Goal: Book appointment/travel/reservation

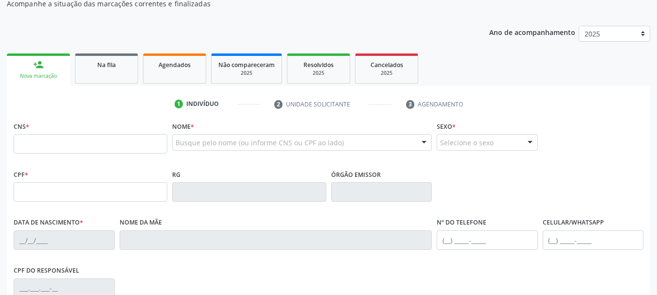
scroll to position [97, 0]
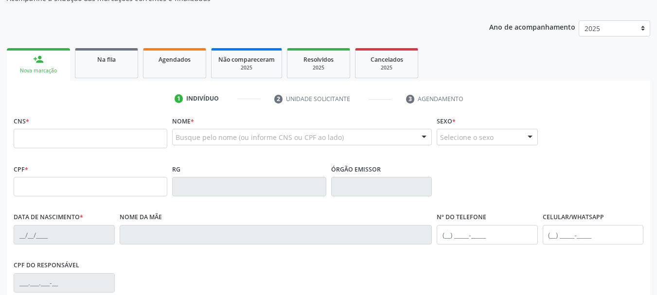
click at [84, 136] on input "text" at bounding box center [91, 138] width 154 height 19
type input "708 6011 9406 5990"
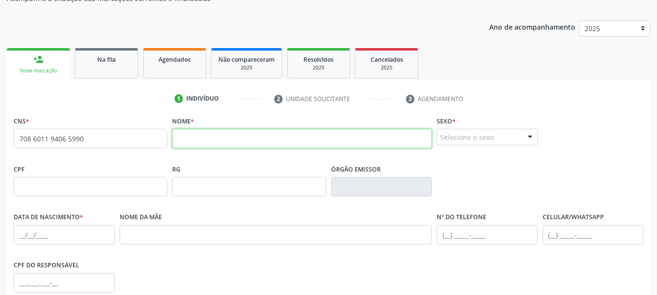
click at [295, 139] on input "text" at bounding box center [302, 138] width 260 height 19
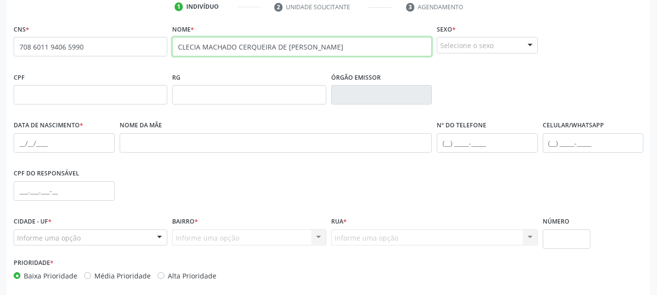
scroll to position [195, 0]
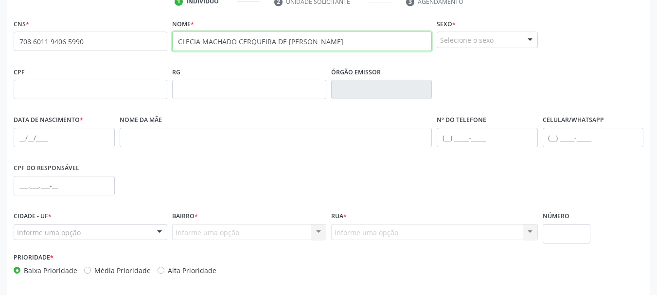
type input "CLECIA MACHADO CERQUEIRA DE [PERSON_NAME]"
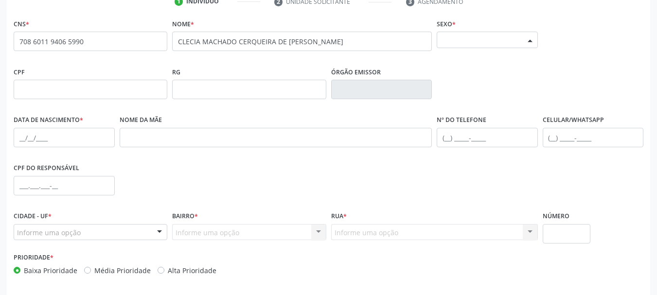
click at [515, 37] on div "Selecione o sexo" at bounding box center [487, 40] width 101 height 17
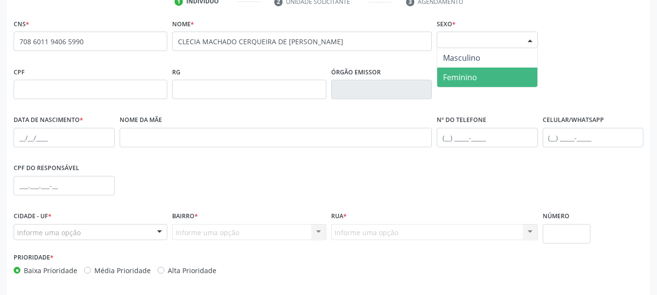
click at [485, 72] on span "Feminino" at bounding box center [487, 77] width 100 height 19
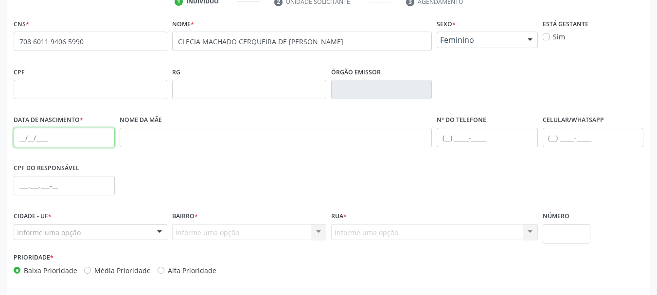
click at [56, 139] on input "text" at bounding box center [64, 137] width 101 height 19
type input "2[DATE]"
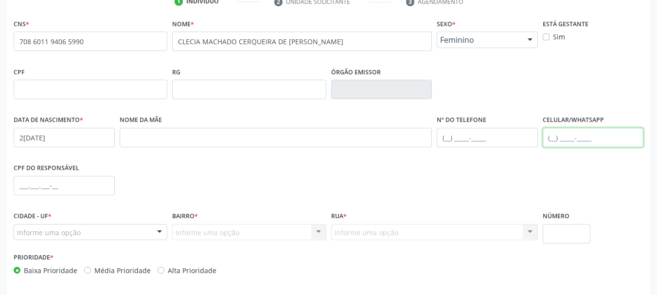
click at [556, 138] on input "text" at bounding box center [593, 137] width 101 height 19
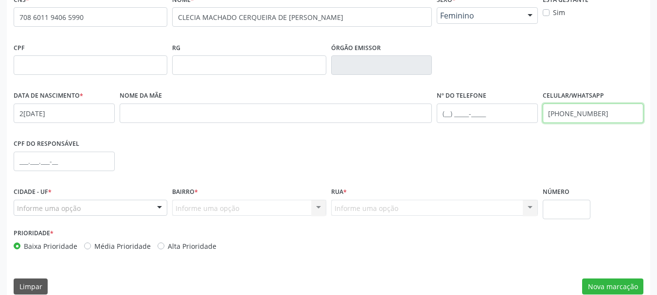
scroll to position [232, 0]
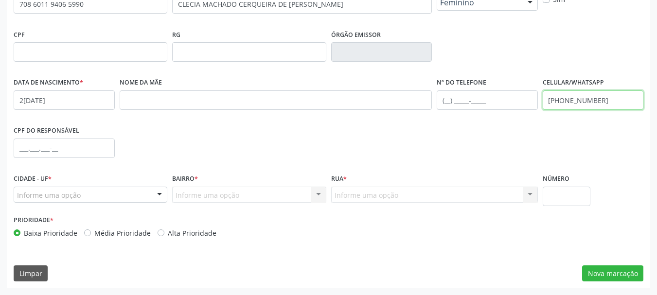
type input "[PHONE_NUMBER]"
click at [93, 199] on div "Informe uma opção" at bounding box center [91, 195] width 154 height 17
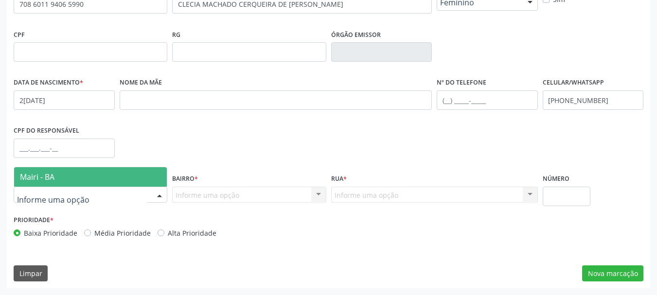
click at [87, 178] on span "Mairi - BA" at bounding box center [90, 176] width 153 height 19
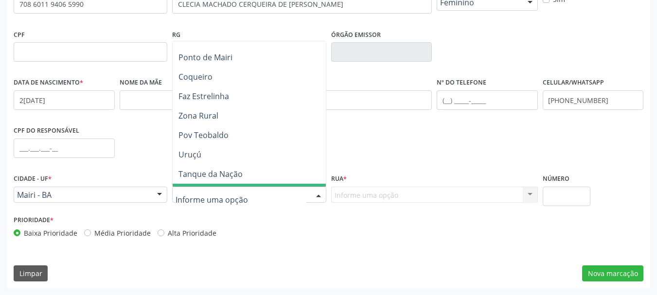
scroll to position [146, 0]
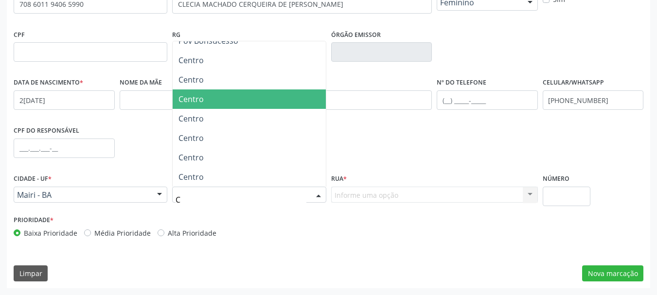
type input "CE"
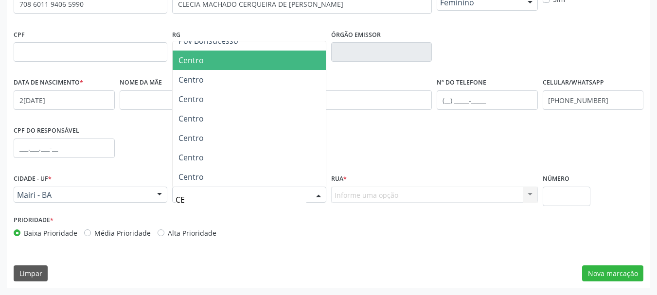
click at [212, 64] on span "Centro" at bounding box center [249, 60] width 153 height 19
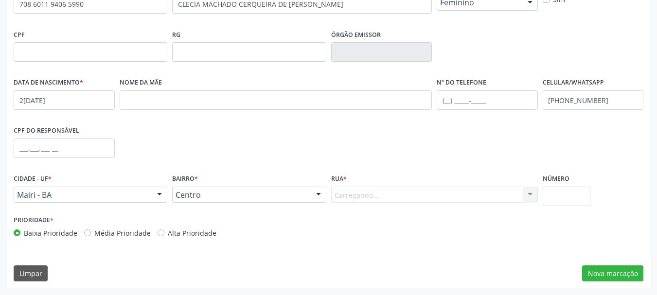
scroll to position [146, 0]
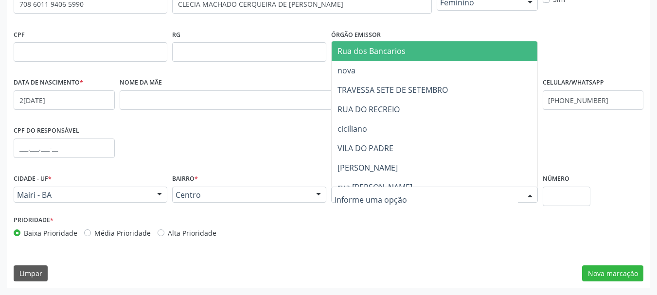
click at [362, 201] on div at bounding box center [434, 195] width 207 height 17
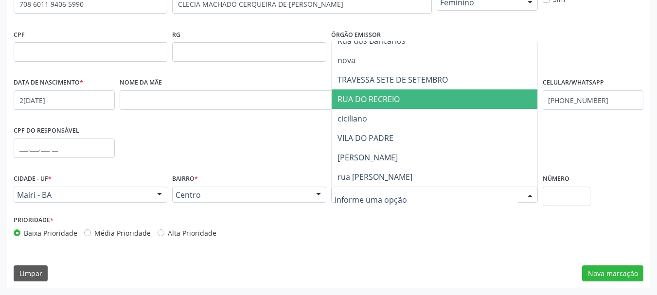
scroll to position [0, 0]
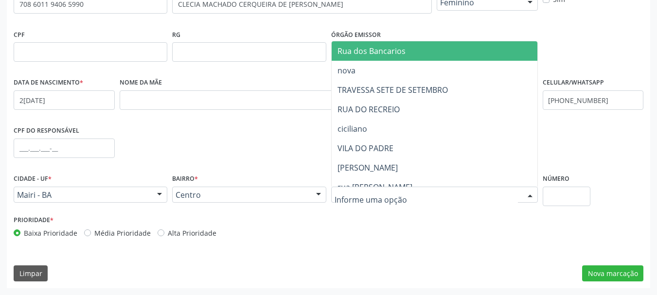
click at [389, 54] on span "Rua dos Bancarios" at bounding box center [371, 51] width 68 height 11
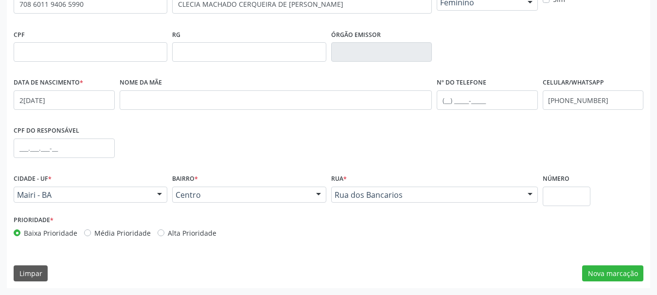
click at [179, 232] on label "Alta Prioridade" at bounding box center [192, 233] width 49 height 10
click at [164, 232] on input "Alta Prioridade" at bounding box center [161, 232] width 7 height 9
radio input "true"
click at [620, 273] on button "Nova marcação" at bounding box center [612, 274] width 61 height 17
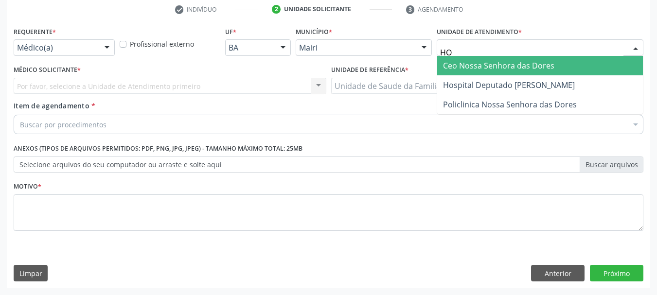
type input "HOS"
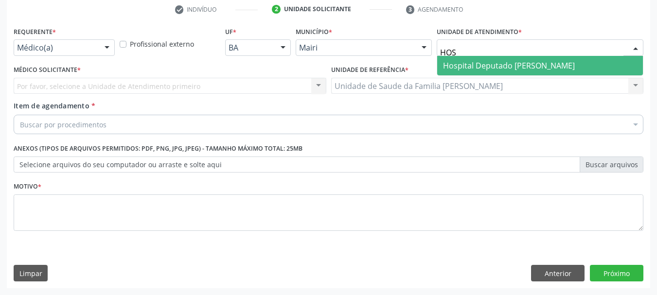
click at [488, 68] on span "Hospital Deputado [PERSON_NAME]" at bounding box center [509, 65] width 132 height 11
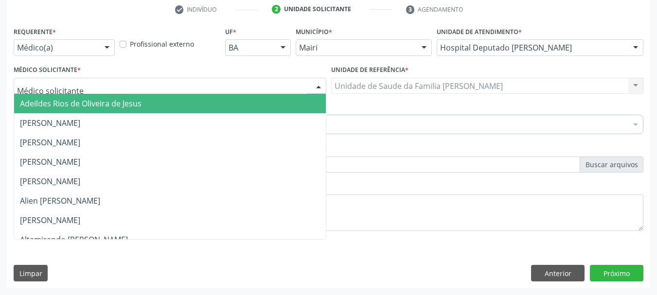
click at [96, 89] on div at bounding box center [170, 86] width 313 height 17
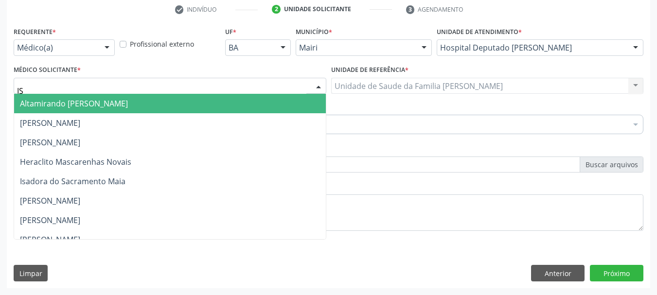
type input "I"
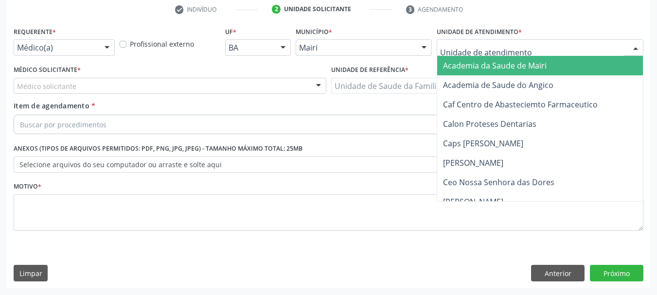
click at [625, 40] on div at bounding box center [540, 47] width 207 height 17
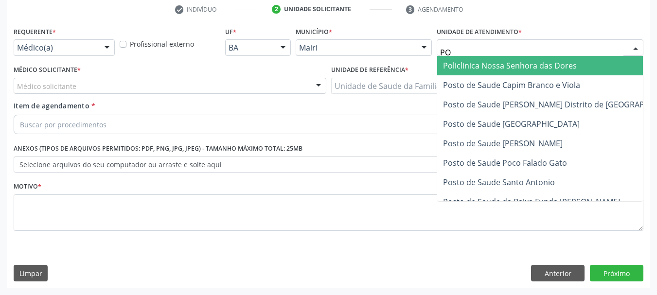
type input "POL"
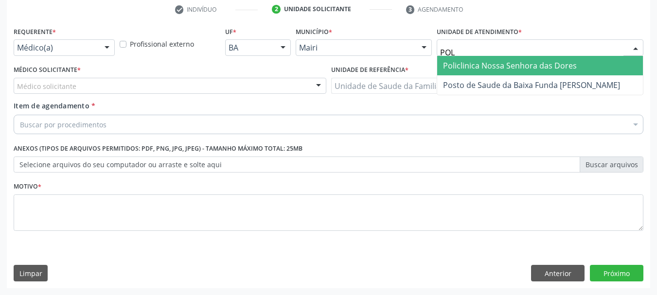
click at [554, 64] on span "Policlinica Nossa Senhora das Dores" at bounding box center [510, 65] width 134 height 11
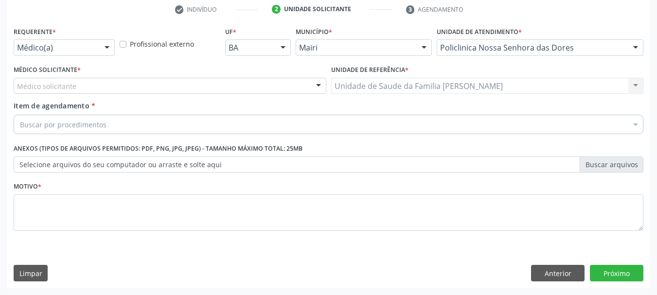
click at [82, 85] on div "Médico solicitante" at bounding box center [170, 86] width 313 height 17
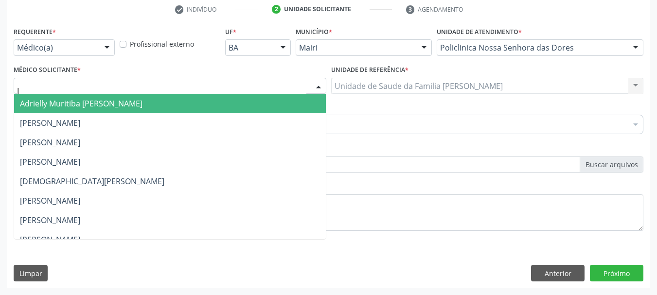
type input "IS"
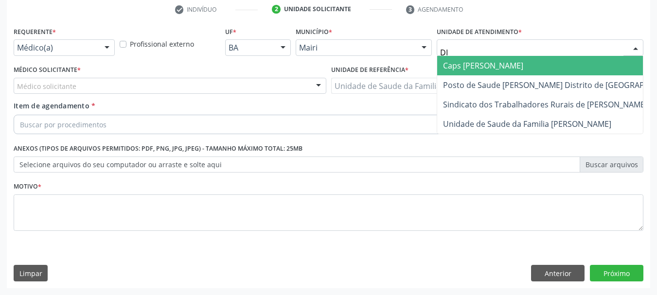
type input "DIL"
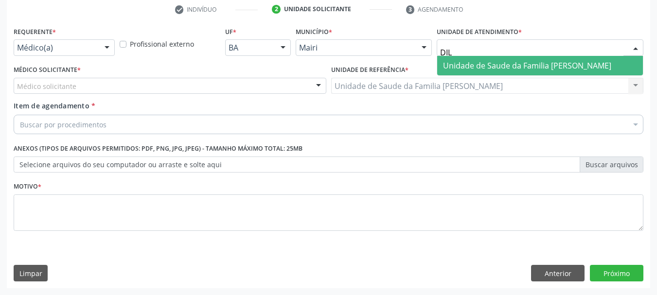
click at [552, 57] on span "Unidade de Saude da Familia [PERSON_NAME]" at bounding box center [540, 65] width 206 height 19
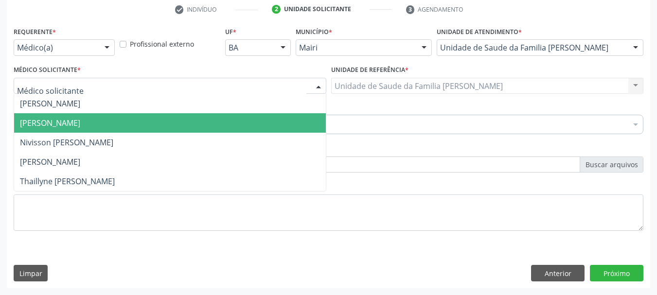
click at [51, 123] on span "[PERSON_NAME]" at bounding box center [50, 123] width 60 height 11
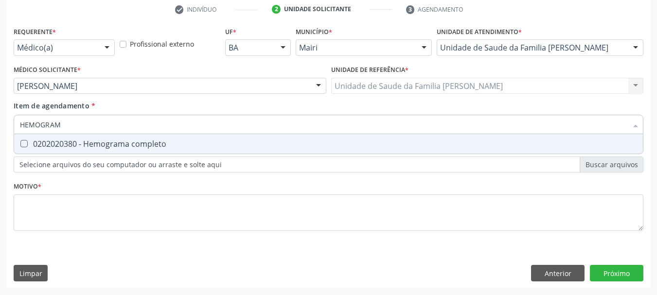
type input "HEMOGRAMA"
click at [69, 142] on div "0202020380 - Hemograma completo" at bounding box center [328, 144] width 617 height 8
checkbox completo "true"
type input "HEMO"
checkbox completo "false"
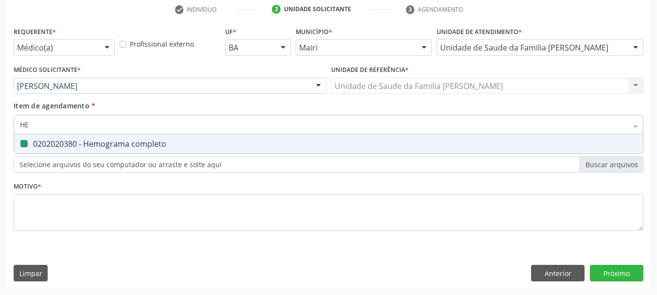
type input "H"
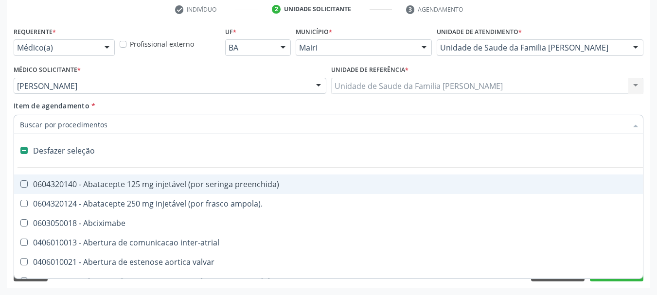
type input "G"
checkbox adolescente\) "true"
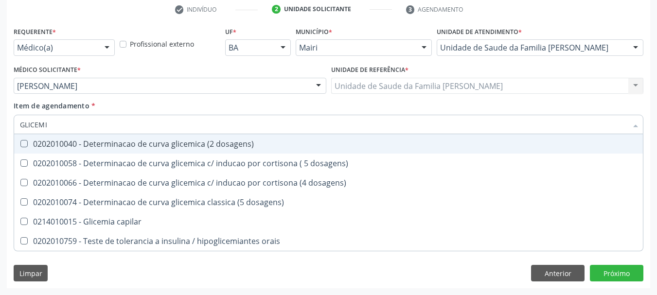
type input "GLICEMIA"
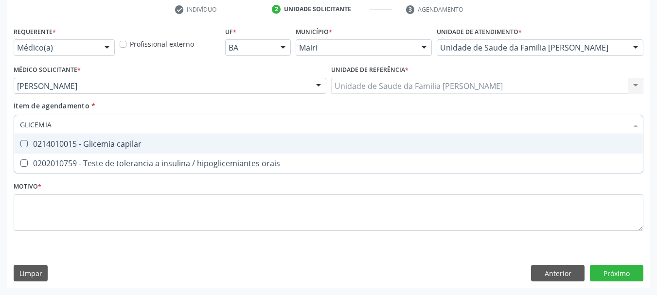
click at [69, 142] on div "0214010015 - Glicemia capilar" at bounding box center [328, 144] width 617 height 8
checkbox capilar "true"
type input "GLICEMI"
checkbox capilar "false"
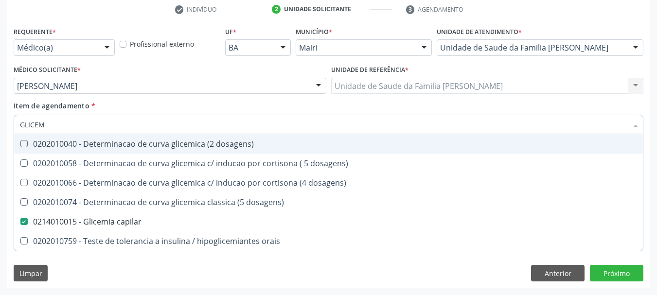
type input "GLICE"
checkbox capilar "false"
type input "G"
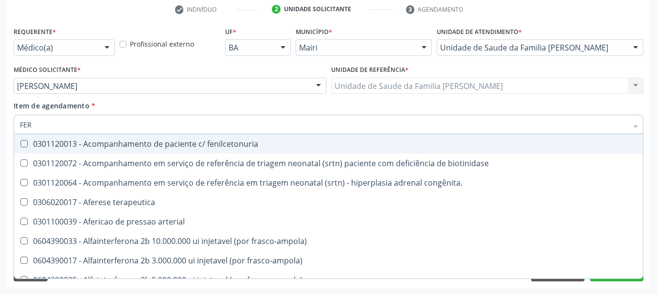
type input "FERR"
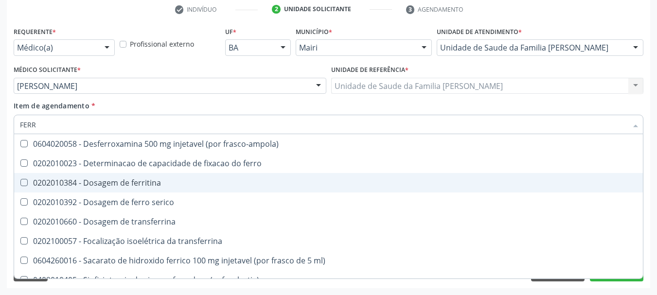
click at [120, 180] on div "0202010384 - Dosagem de ferritina" at bounding box center [328, 183] width 617 height 8
checkbox ferritina "true"
type input "FER"
checkbox ferritina "false"
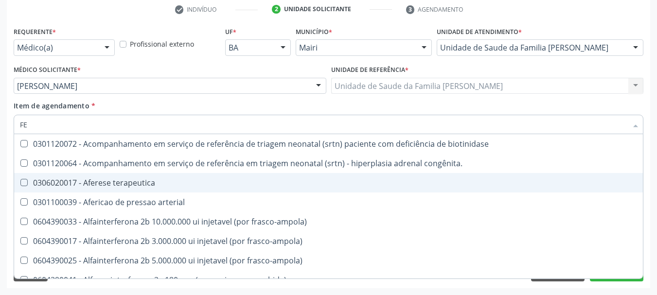
type input "F"
checkbox ferritina "false"
checkbox interferencia "false"
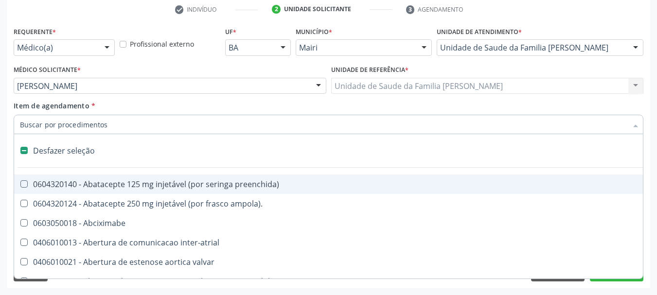
type input "H"
checkbox joelho "true"
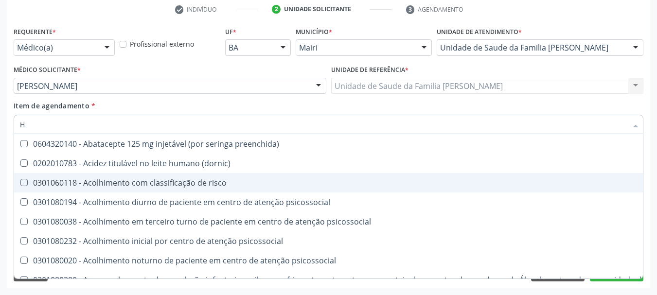
type input "HE"
checkbox removível "true"
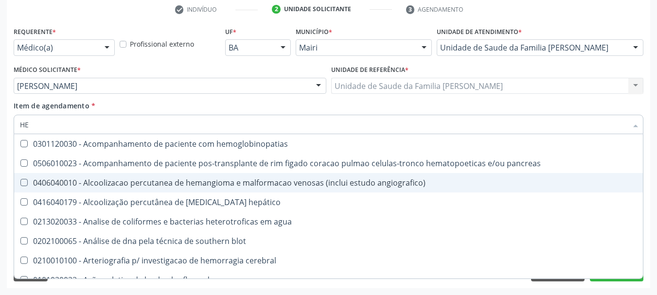
type input "HEM"
checkbox transplante "true"
checkbox completo "false"
type input "HEMO"
checkbox retro-retal "true"
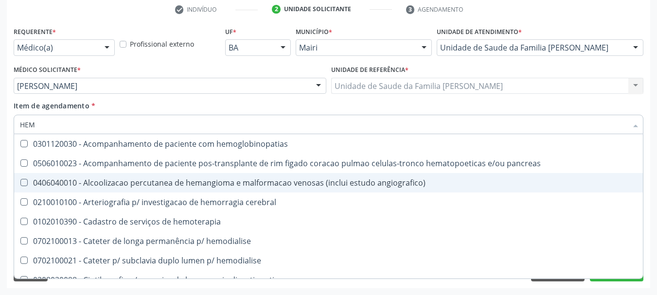
checkbox completo "false"
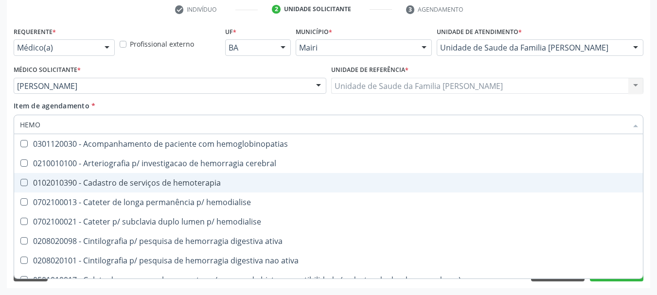
type input "HEMOG"
checkbox carboxi-hemoglobina "true"
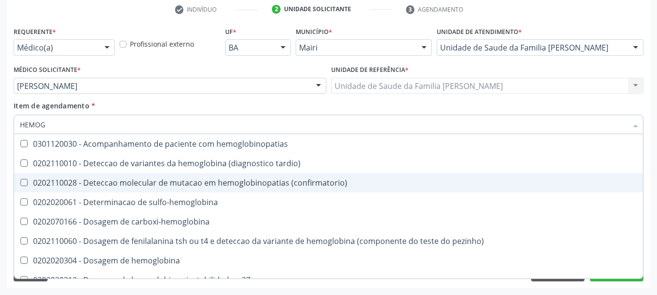
type input "HEMOGR"
checkbox hemoglobinopatias "true"
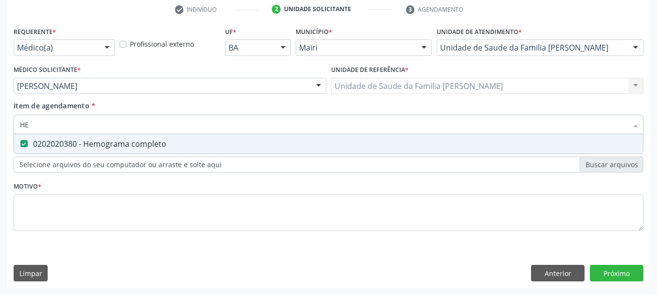
type input "H"
checkbox completo "false"
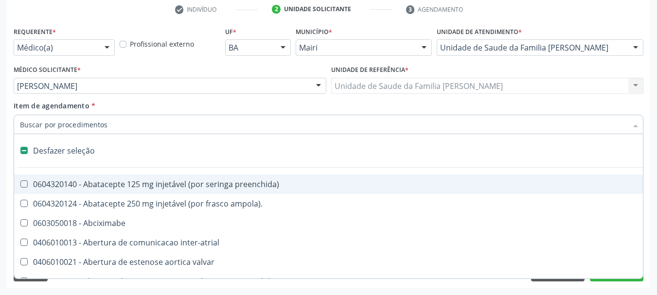
type input "G"
checkbox cirurgica "true"
checkbox aorto-cavitarias "true"
checkbox adolescente\) "true"
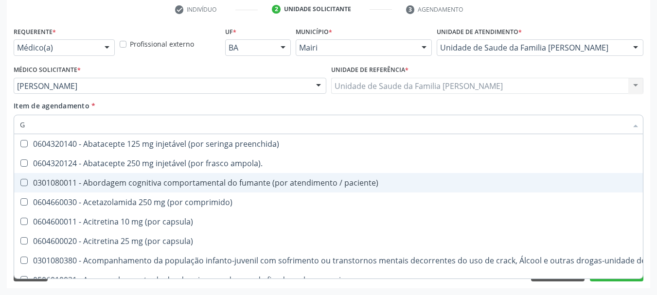
type input "GL"
checkbox normal "true"
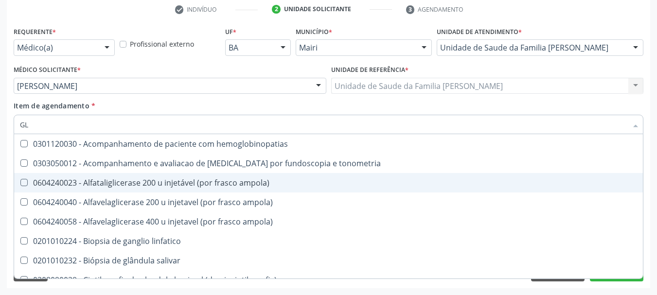
type input "GLI"
checkbox dosagens\) "true"
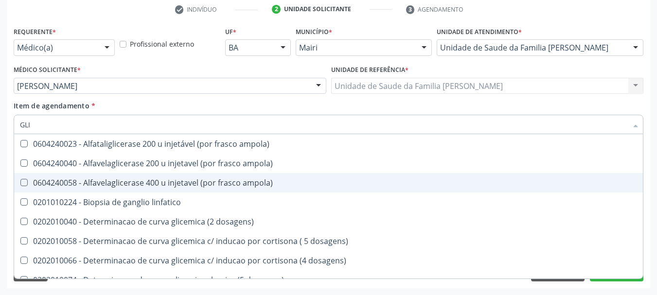
type input "GLIC"
checkbox triglicerideos "true"
checkbox capilar "false"
type input "GLICE"
checkbox capilar "true"
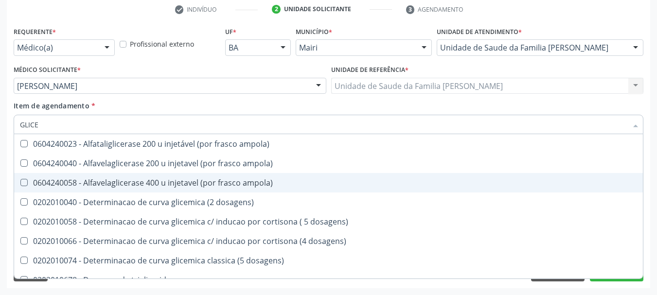
type input "GLICEM"
checkbox dosagens\) "true"
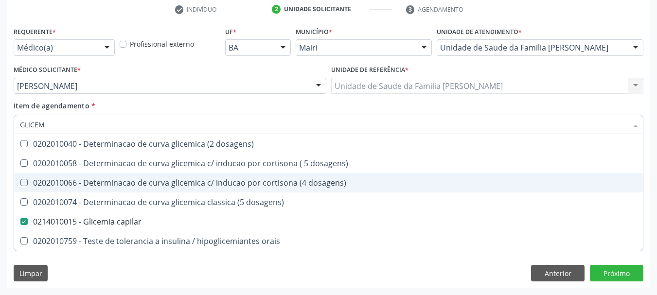
type input "GLICE"
checkbox capilar "false"
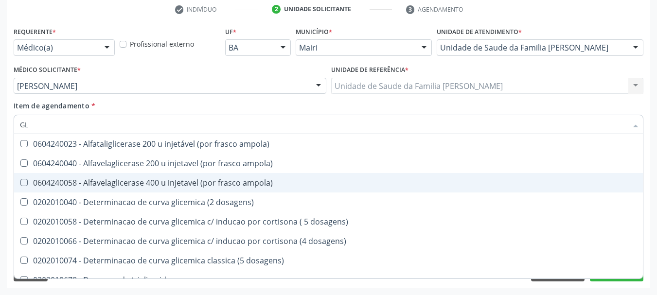
type input "G"
checkbox capilar "false"
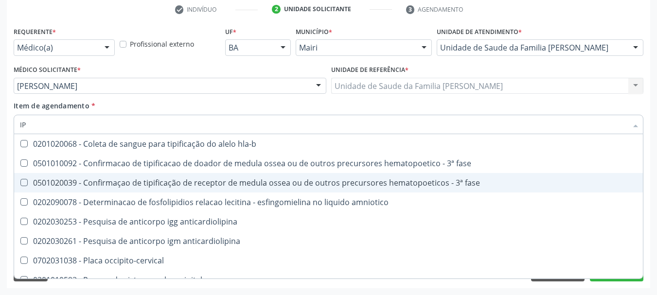
type input "I"
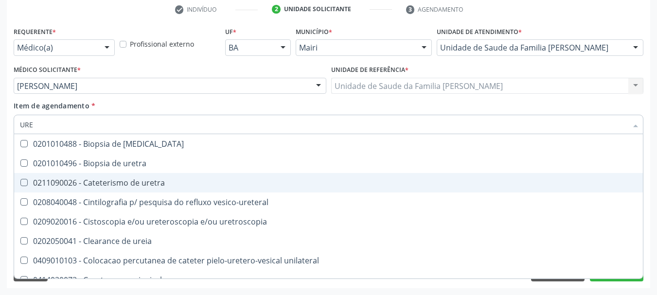
type input "UREI"
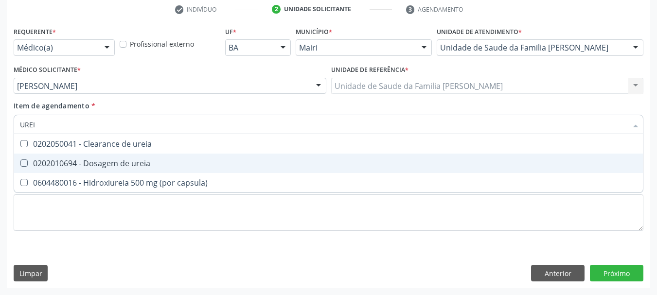
click at [127, 160] on div "0202010694 - Dosagem de ureia" at bounding box center [328, 164] width 617 height 8
checkbox ureia "true"
type input "URE"
checkbox ureia "false"
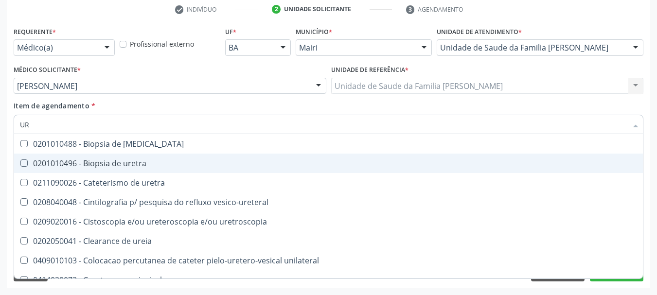
type input "U"
checkbox ureia "false"
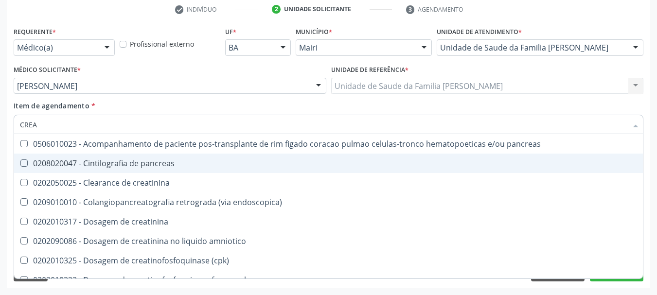
type input "CREAT"
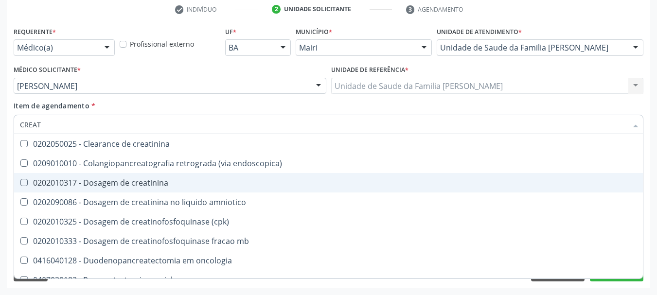
click at [147, 184] on div "0202010317 - Dosagem de creatinina" at bounding box center [328, 183] width 617 height 8
checkbox creatinina "true"
type input "CREA"
checkbox creatinina "false"
checkbox \(cpk\) "true"
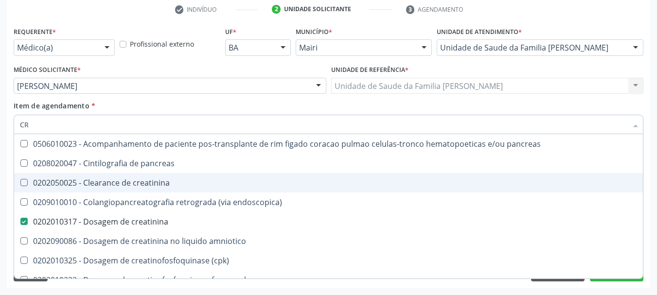
type input "C"
checkbox creatinina "false"
checkbox oncologia "false"
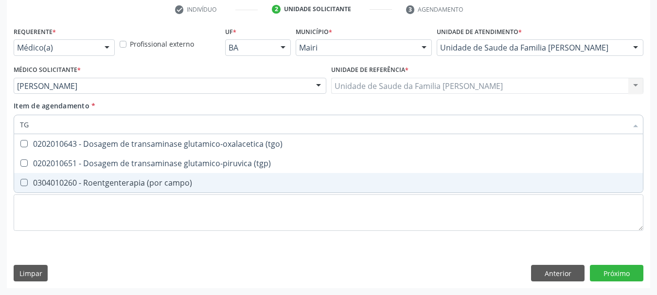
type input "TGO"
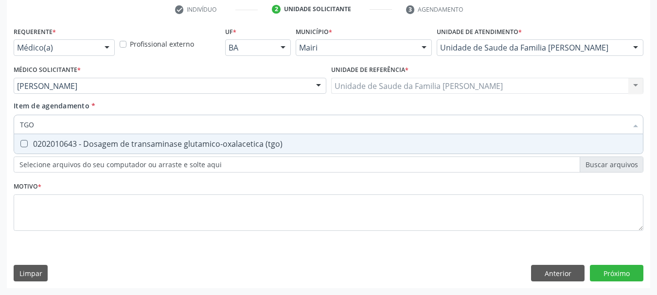
click at [135, 138] on span "0202010643 - Dosagem de transaminase glutamico-oxalacetica (tgo)" at bounding box center [328, 143] width 629 height 19
checkbox \(tgo\) "true"
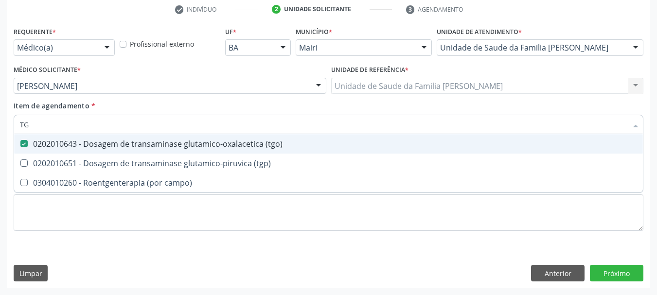
type input "TGP"
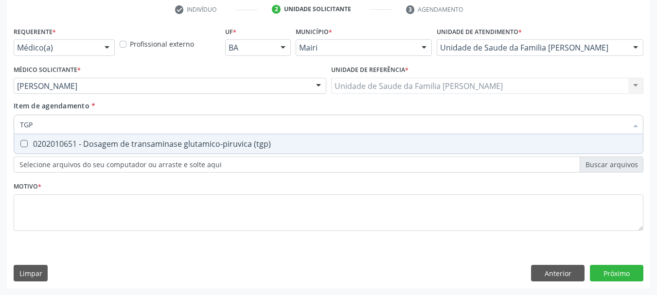
click at [135, 138] on span "0202010651 - Dosagem de transaminase glutamico-piruvica (tgp)" at bounding box center [328, 143] width 629 height 19
checkbox \(tgp\) "true"
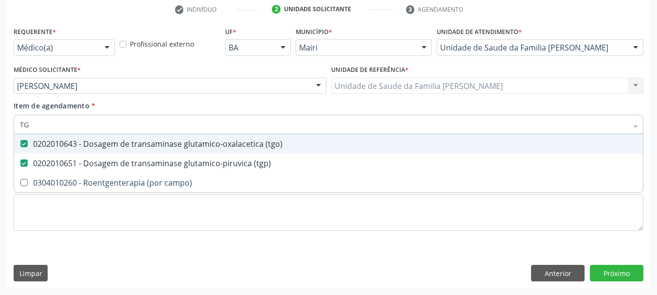
type input "T"
checkbox \(tgo\) "false"
checkbox \(tgp\) "false"
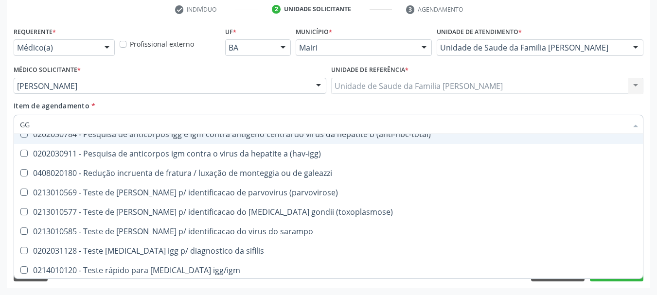
scroll to position [284, 0]
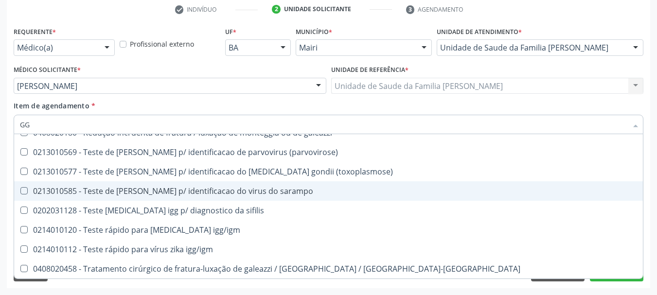
type input "G"
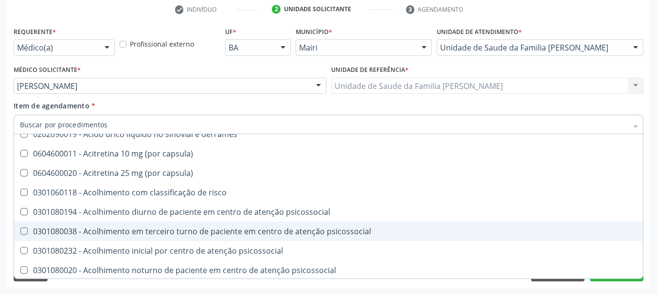
scroll to position [324, 0]
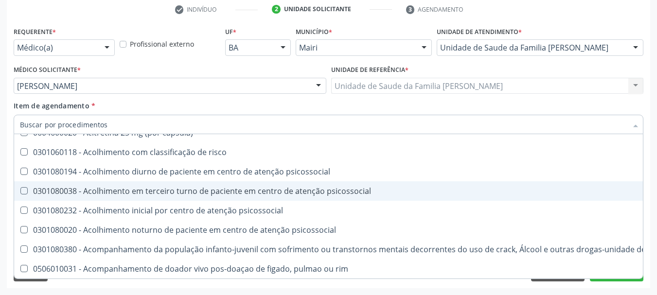
type input "F"
checkbox implantavel "true"
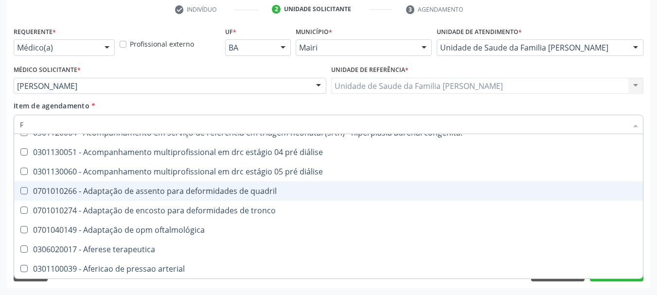
type input "FE"
checkbox b "true"
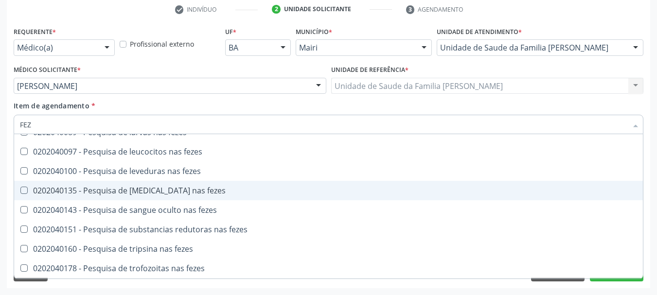
scroll to position [12, 0]
type input "FEZES"
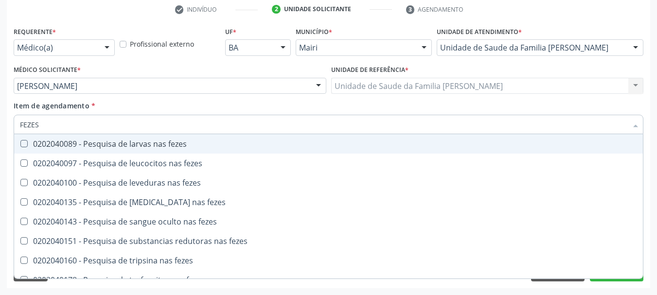
click at [178, 147] on div "0202040089 - Pesquisa de larvas nas fezes" at bounding box center [328, 144] width 617 height 8
checkbox fezes "true"
type input "F"
checkbox fezes "false"
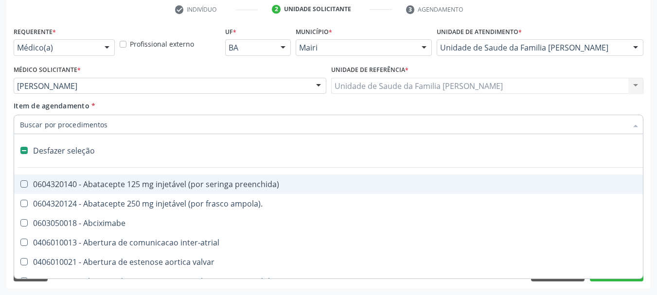
type input "V"
checkbox \(unilateral\) "true"
checkbox trabalhador "true"
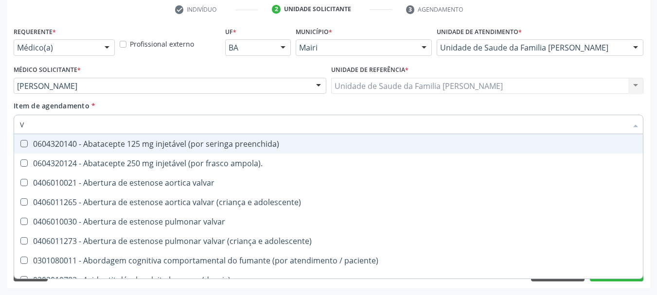
type input "VI"
checkbox cardiovascular "true"
checkbox \(tgp\) "false"
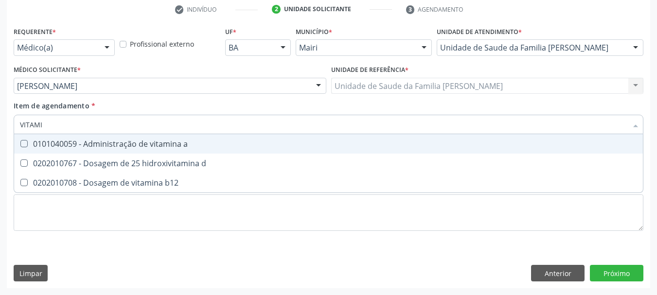
type input "VITAMIN"
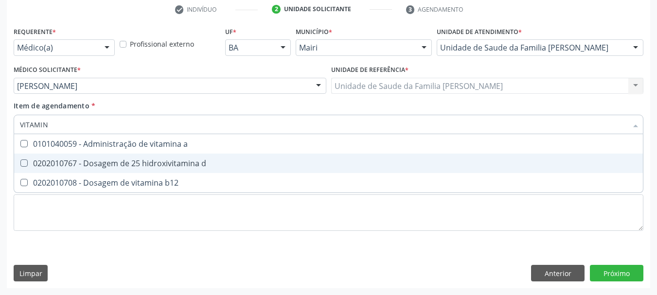
click at [191, 166] on div "0202010767 - Dosagem de 25 hidroxivitamina d" at bounding box center [328, 164] width 617 height 8
checkbox d "true"
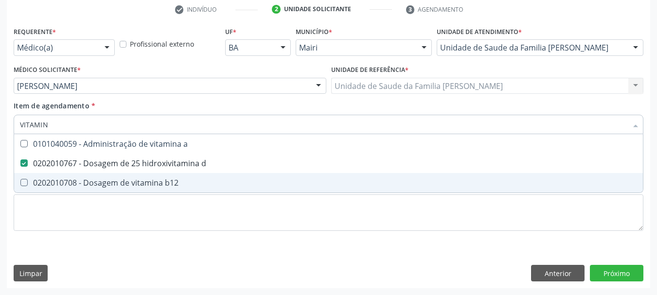
click at [189, 180] on div "0202010708 - Dosagem de vitamina b12" at bounding box center [328, 183] width 617 height 8
checkbox b12 "true"
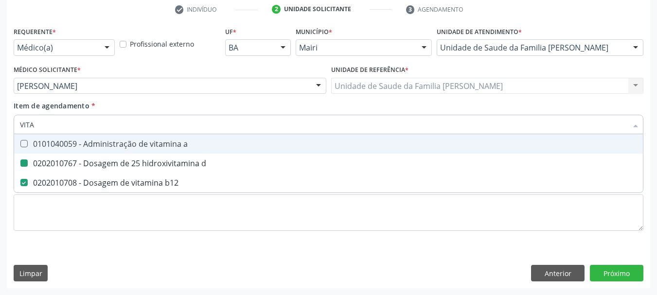
type input "VIT"
checkbox d "false"
checkbox b12 "false"
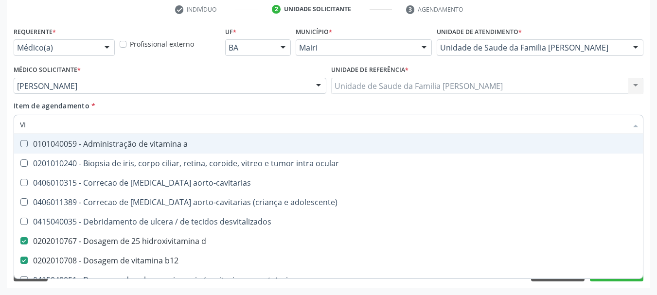
type input "V"
checkbox d "false"
checkbox b12 "false"
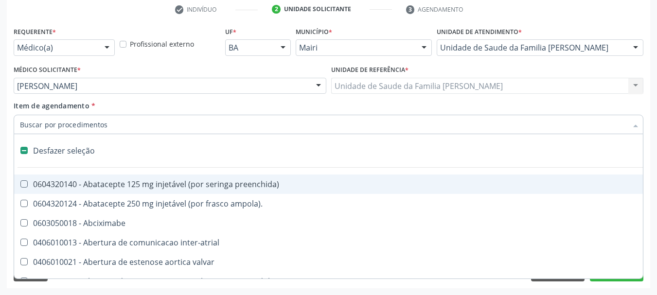
type input "B"
checkbox epidemiológica "true"
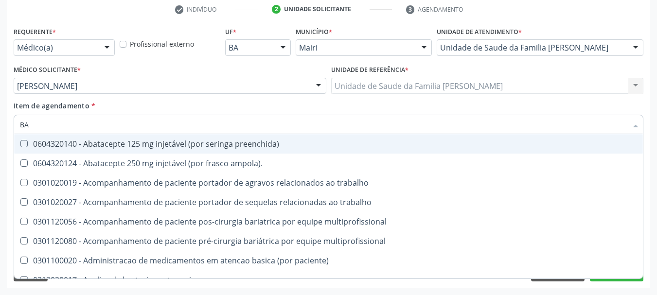
type input "B"
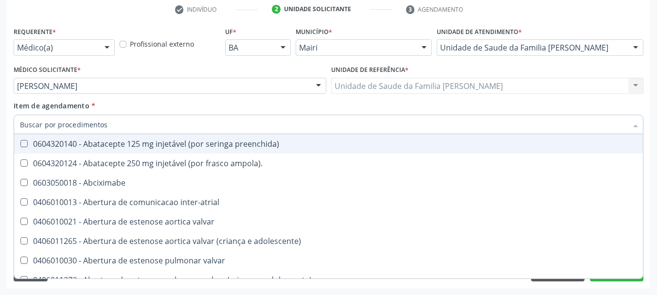
checkbox b12 "false"
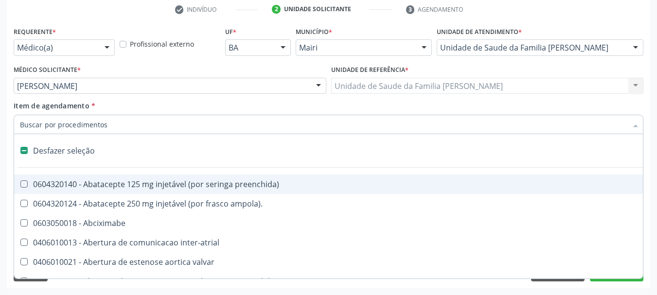
type input "3"
checkbox antibiotico "true"
checkbox \(bilateral\) "true"
checkbox videolaparoscopia "true"
checkbox aortica "true"
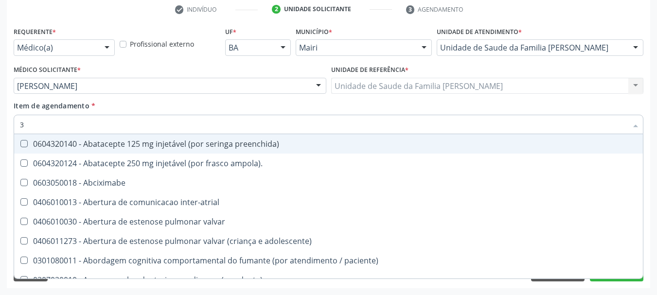
type input "3"
checkbox creatinina "false"
checkbox ferritina "false"
checkbox \(tgo\) "false"
checkbox completo "false"
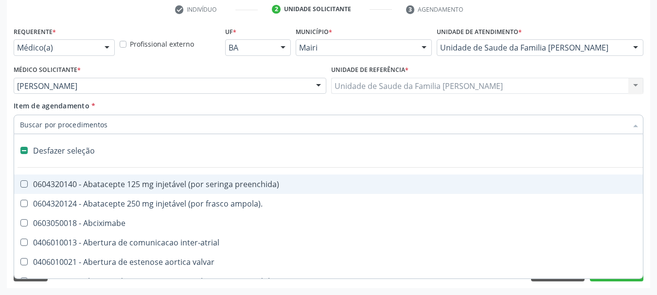
click at [176, 97] on div "Médico Solicitante * [PERSON_NAME] [PERSON_NAME] Nenhum resultado encontrado pa…" at bounding box center [170, 82] width 318 height 38
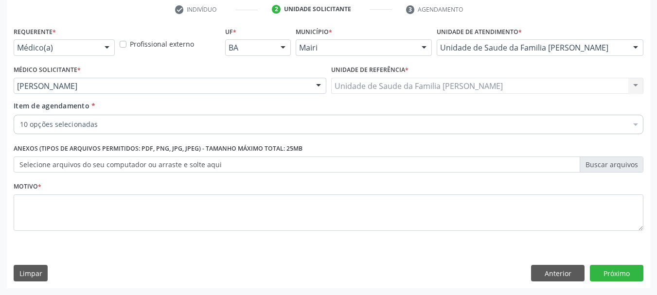
checkbox completo "true"
checkbox capilar "true"
checkbox ferritina "true"
checkbox ureia "true"
checkbox creatinina "true"
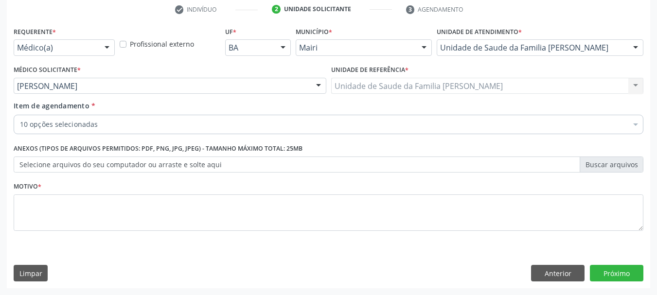
checkbox \(tgo\) "true"
checkbox \(tgp\) "true"
checkbox fezes "true"
checkbox d "true"
checkbox b12 "true"
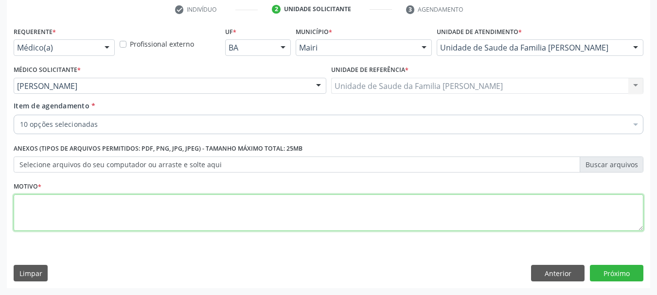
click at [65, 206] on textarea at bounding box center [329, 213] width 630 height 37
type textarea "URGENCIA"
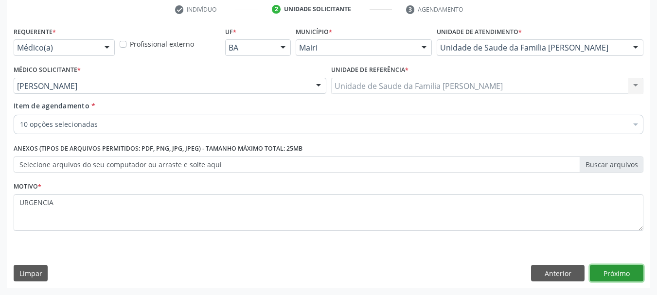
click at [626, 279] on button "Próximo" at bounding box center [616, 273] width 53 height 17
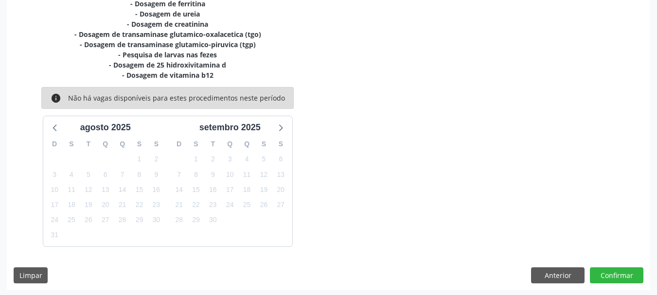
scroll to position [248, 0]
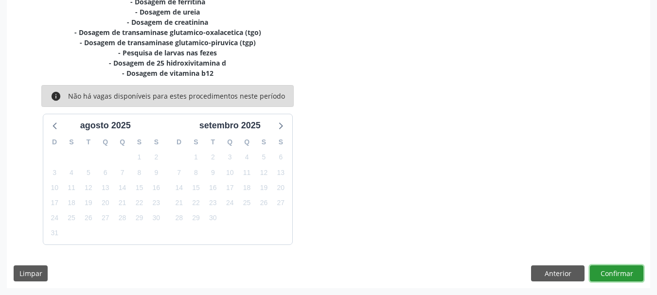
click at [613, 269] on button "Confirmar" at bounding box center [616, 274] width 53 height 17
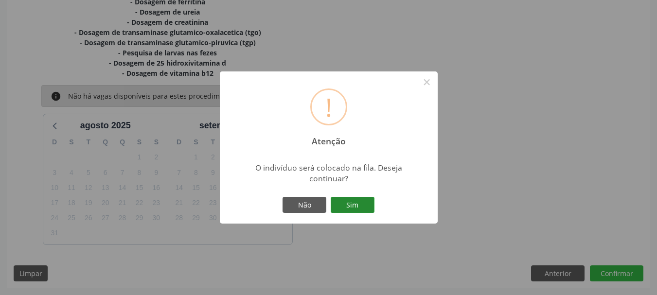
click at [360, 206] on button "Sim" at bounding box center [353, 205] width 44 height 17
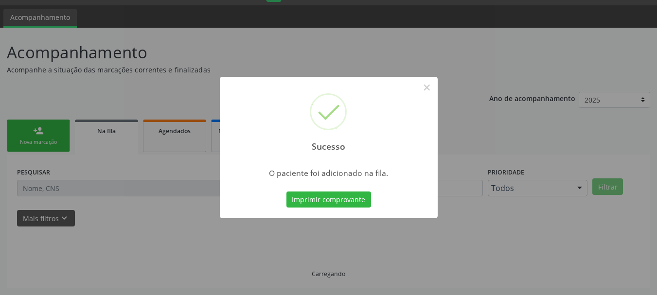
scroll to position [26, 0]
